Goal: Navigation & Orientation: Go to known website

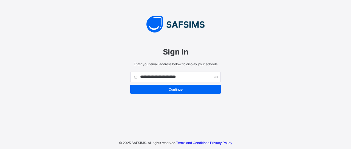
click at [170, 89] on span "Continue" at bounding box center [176, 89] width 82 height 4
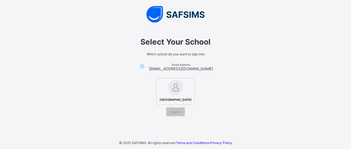
click at [175, 86] on img at bounding box center [175, 87] width 15 height 15
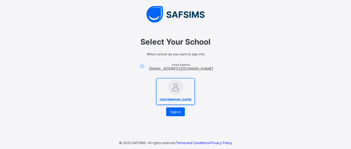
click at [179, 114] on span "Sign In" at bounding box center [175, 112] width 10 height 4
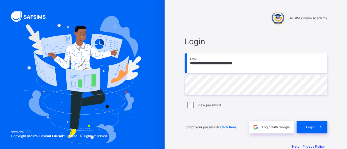
click at [312, 126] on span "Login" at bounding box center [310, 127] width 9 height 4
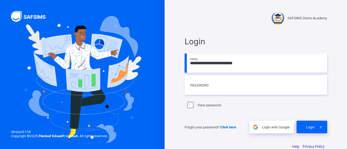
scroll to position [10, 0]
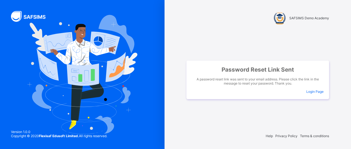
click at [310, 92] on span "Login Page" at bounding box center [315, 91] width 17 height 4
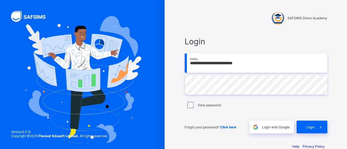
click at [314, 127] on span "Login" at bounding box center [310, 127] width 9 height 4
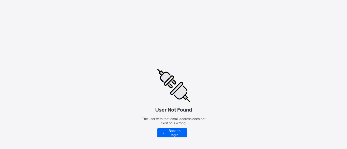
click at [178, 130] on span "Back to login" at bounding box center [174, 132] width 17 height 8
